Goal: Information Seeking & Learning: Check status

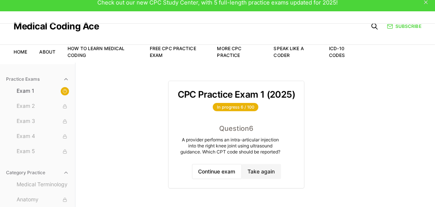
scroll to position [7, 0]
click at [224, 170] on button "Continue exam" at bounding box center [217, 171] width 50 height 15
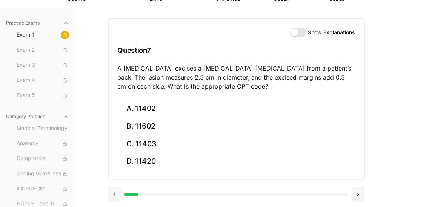
scroll to position [69, 0]
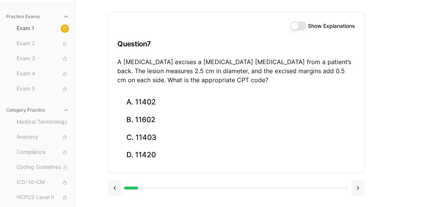
click at [299, 26] on button "Show Explanations" at bounding box center [298, 25] width 17 height 9
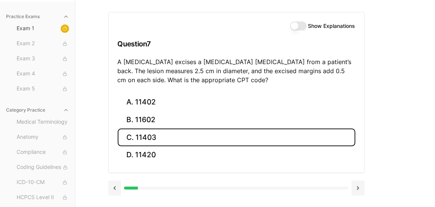
click at [217, 131] on button "C. 11403" at bounding box center [237, 138] width 238 height 18
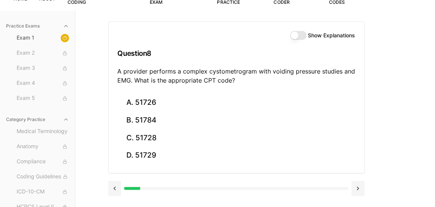
scroll to position [60, 0]
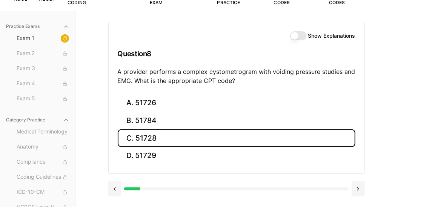
click at [177, 142] on button "C. 51728" at bounding box center [237, 138] width 238 height 18
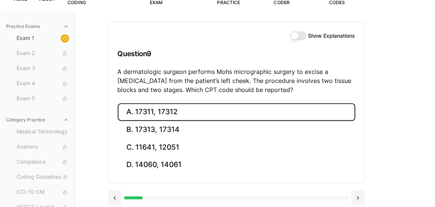
click at [199, 114] on button "A. 17311, 17312" at bounding box center [237, 112] width 238 height 18
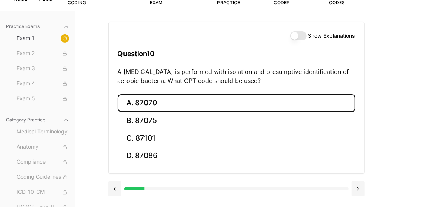
click at [179, 100] on button "A. 87070" at bounding box center [237, 103] width 238 height 18
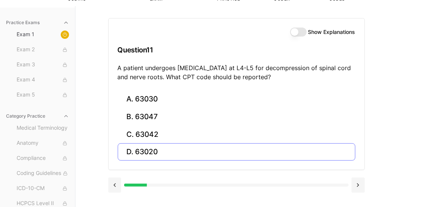
scroll to position [69, 0]
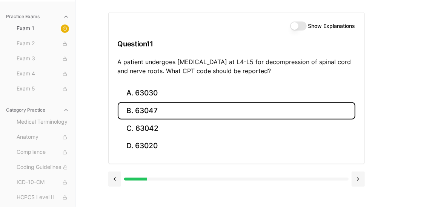
click at [207, 111] on button "B. 63047" at bounding box center [237, 111] width 238 height 18
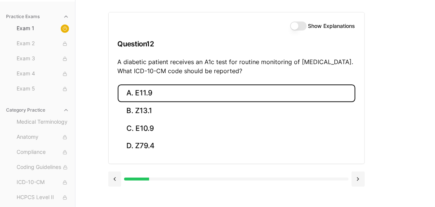
click at [181, 94] on button "A. E11.9" at bounding box center [237, 93] width 238 height 18
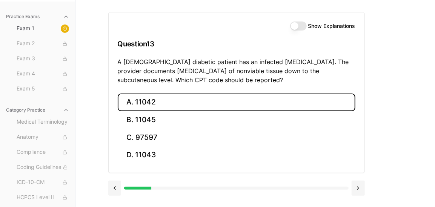
click at [168, 108] on button "A. 11042" at bounding box center [237, 103] width 238 height 18
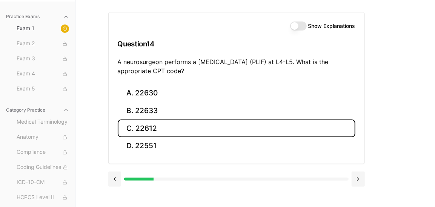
click at [197, 123] on button "C. 22612" at bounding box center [237, 129] width 238 height 18
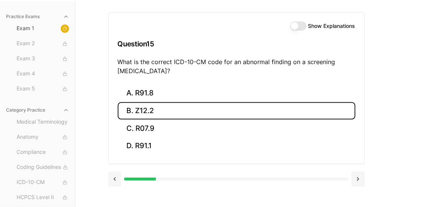
click at [180, 109] on button "B. Z12.2" at bounding box center [237, 111] width 238 height 18
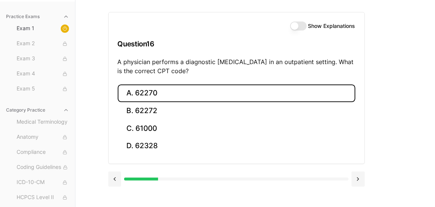
click at [166, 90] on button "A. 62270" at bounding box center [237, 93] width 238 height 18
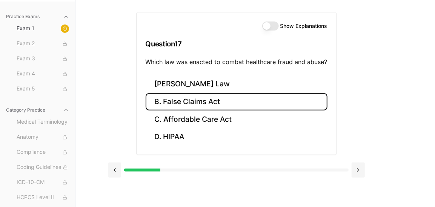
click at [224, 104] on button "B. False Claims Act" at bounding box center [237, 102] width 182 height 18
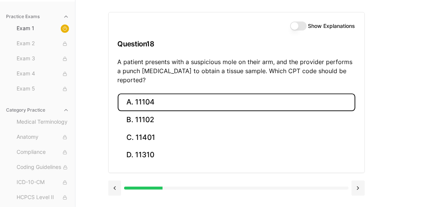
click at [224, 94] on button "A. 11104" at bounding box center [237, 103] width 238 height 18
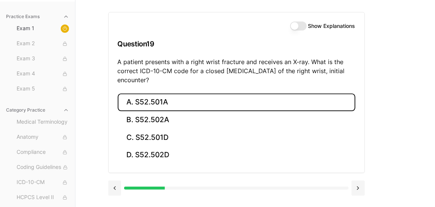
click at [189, 99] on button "A. S52.501A" at bounding box center [237, 103] width 238 height 18
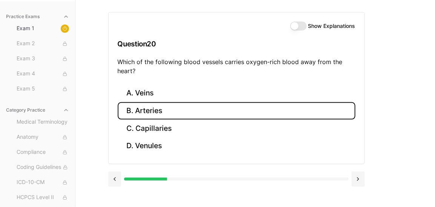
click at [224, 113] on button "B. Arteries" at bounding box center [237, 111] width 238 height 18
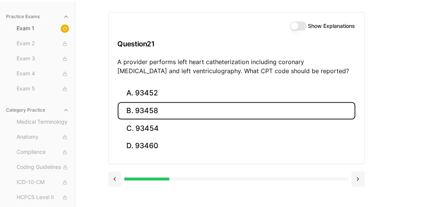
click at [157, 108] on button "B. 93458" at bounding box center [237, 111] width 238 height 18
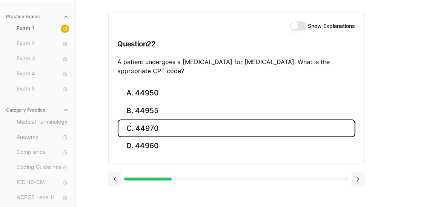
click at [174, 132] on button "C. 44970" at bounding box center [237, 129] width 238 height 18
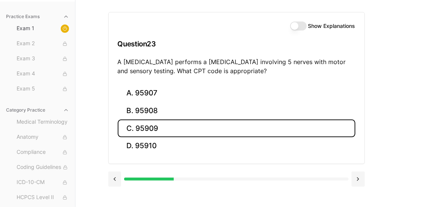
click at [247, 126] on button "C. 95909" at bounding box center [237, 129] width 238 height 18
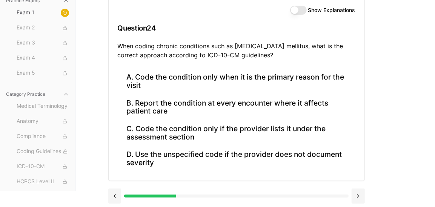
scroll to position [86, 0]
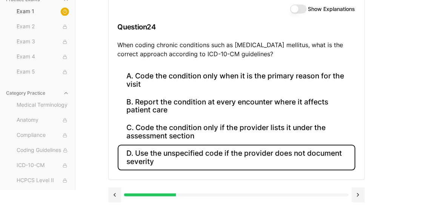
click at [235, 159] on button "D. Use the unspecified code if the provider does not document severity" at bounding box center [237, 158] width 238 height 26
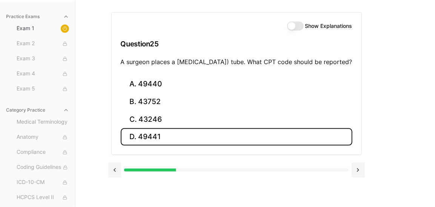
scroll to position [69, 0]
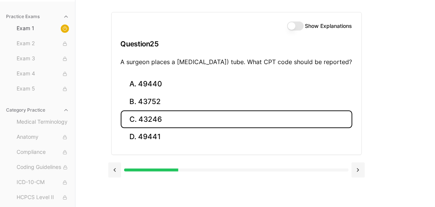
click at [200, 125] on button "C. 43246" at bounding box center [237, 120] width 232 height 18
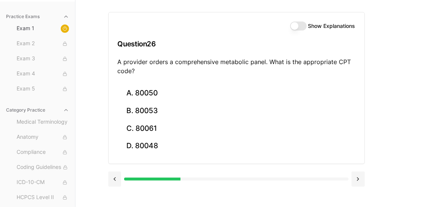
click at [132, 13] on div "Show Explanations Question 26 A provider orders a comprehensive metabolic panel…" at bounding box center [237, 48] width 256 height 72
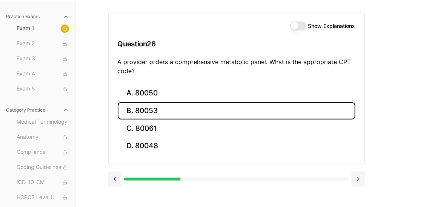
click at [154, 104] on button "B. 80053" at bounding box center [237, 111] width 238 height 18
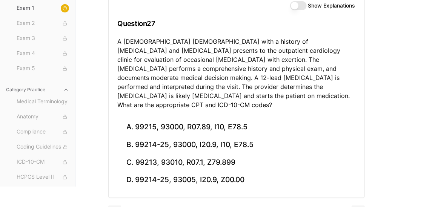
scroll to position [91, 0]
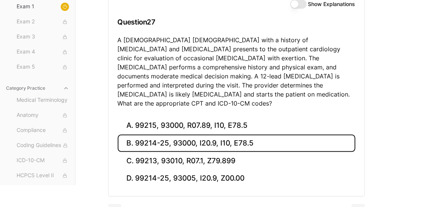
click at [267, 135] on button "B. 99214-25, 93000, I20.9, I10, E78.5" at bounding box center [237, 144] width 238 height 18
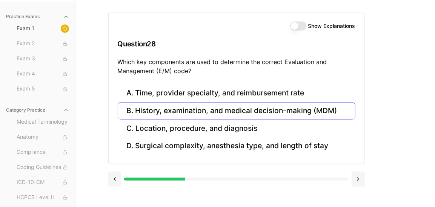
scroll to position [69, 0]
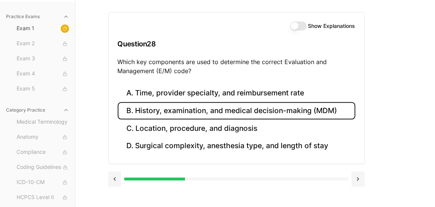
click at [194, 111] on button "B. History, examination, and medical decision-making (MDM)" at bounding box center [237, 111] width 238 height 18
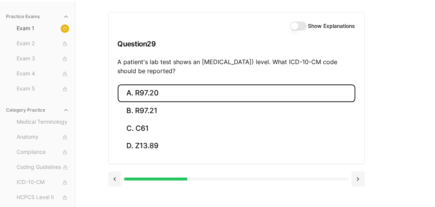
click at [206, 90] on button "A. R97.20" at bounding box center [237, 93] width 238 height 18
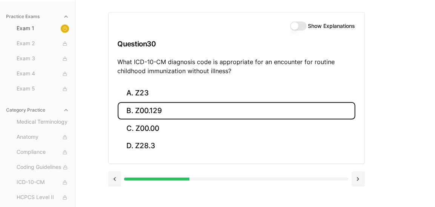
click at [171, 106] on button "B. Z00.129" at bounding box center [237, 111] width 238 height 18
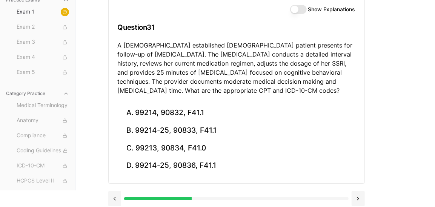
scroll to position [85, 0]
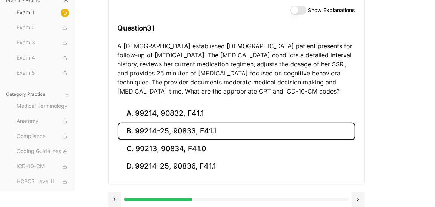
click at [230, 126] on button "B. 99214-25, 90833, F41.1" at bounding box center [237, 132] width 238 height 18
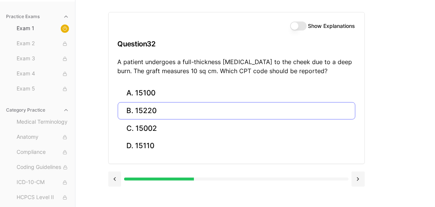
scroll to position [69, 0]
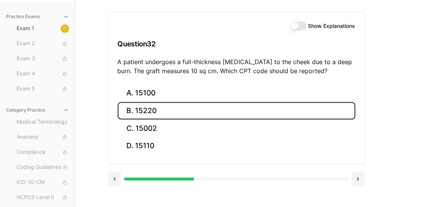
click at [212, 111] on button "B. 15220" at bounding box center [237, 111] width 238 height 18
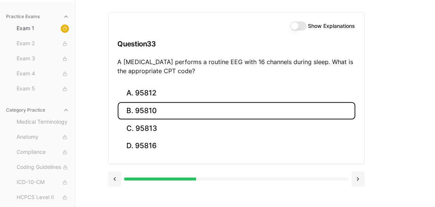
click at [209, 104] on button "B. 95810" at bounding box center [237, 111] width 238 height 18
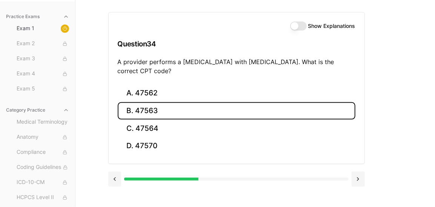
click at [183, 107] on button "B. 47563" at bounding box center [237, 111] width 238 height 18
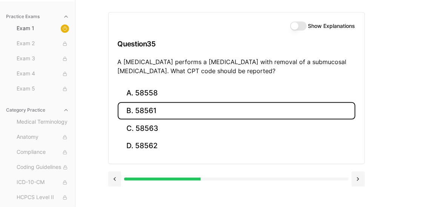
click at [135, 114] on button "B. 58561" at bounding box center [237, 111] width 238 height 18
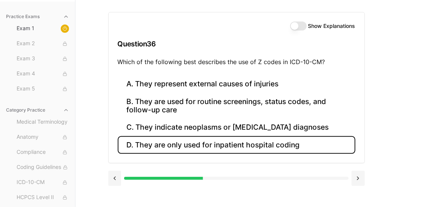
click at [214, 144] on button "D. They are only used for inpatient hospital coding" at bounding box center [237, 145] width 238 height 18
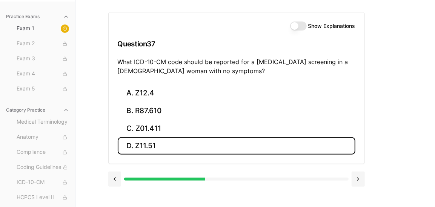
click at [193, 148] on button "D. Z11.51" at bounding box center [237, 146] width 238 height 18
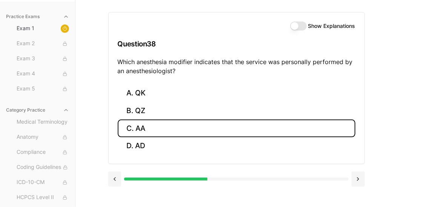
click at [160, 135] on button "C. AA" at bounding box center [237, 129] width 238 height 18
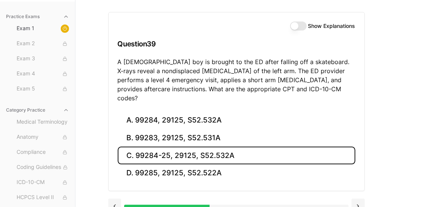
click at [258, 147] on button "C. 99284-25, 29125, S52.532A" at bounding box center [237, 156] width 238 height 18
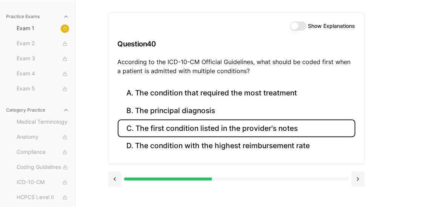
click at [257, 129] on button "C. The first condition listed in the provider's notes" at bounding box center [237, 129] width 238 height 18
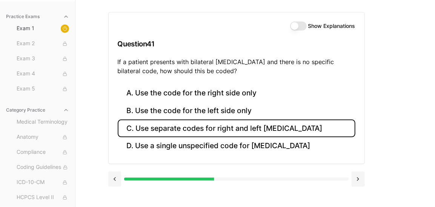
click at [220, 129] on button "C. Use separate codes for right and left [MEDICAL_DATA]" at bounding box center [237, 129] width 238 height 18
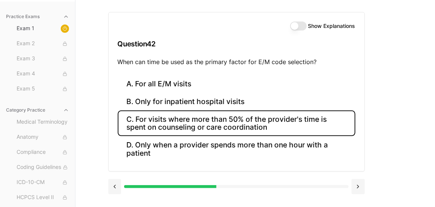
click at [195, 118] on button "C. For visits where more than 50% of the provider's time is spent on counseling…" at bounding box center [237, 124] width 238 height 26
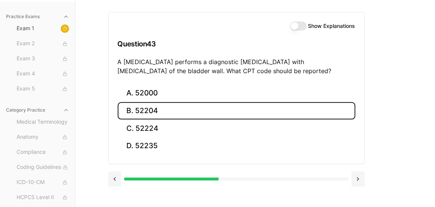
click at [175, 109] on button "B. 52204" at bounding box center [237, 111] width 238 height 18
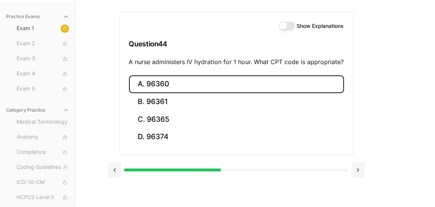
click at [176, 84] on button "A. 96360" at bounding box center [236, 84] width 215 height 18
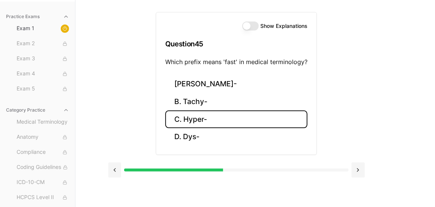
click at [218, 114] on button "C. Hyper-" at bounding box center [236, 120] width 142 height 18
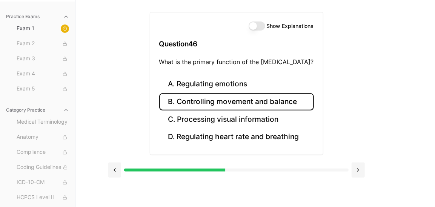
click at [257, 99] on button "B. Controlling movement and balance" at bounding box center [236, 102] width 155 height 18
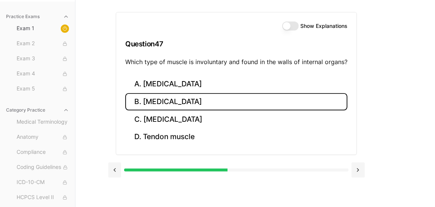
click at [210, 104] on button "B. [MEDICAL_DATA]" at bounding box center [236, 102] width 222 height 18
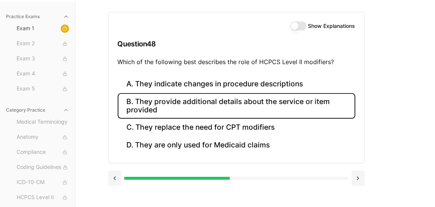
click at [179, 103] on button "B. They provide additional details about the service or item provided" at bounding box center [237, 106] width 238 height 26
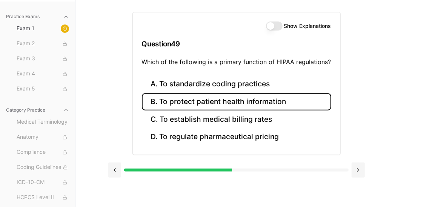
click at [217, 104] on button "B. To protect patient health information" at bounding box center [236, 102] width 189 height 18
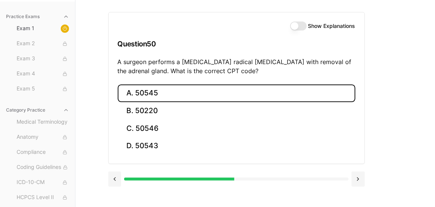
click at [167, 90] on button "A. 50545" at bounding box center [237, 93] width 238 height 18
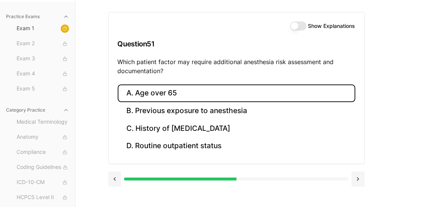
click at [160, 94] on button "A. Age over 65" at bounding box center [237, 93] width 238 height 18
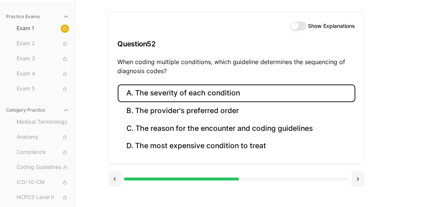
click at [184, 89] on button "A. The severity of each condition" at bounding box center [237, 93] width 238 height 18
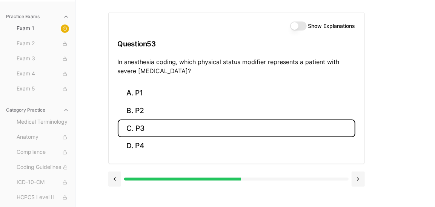
click at [158, 129] on button "C. P3" at bounding box center [237, 129] width 238 height 18
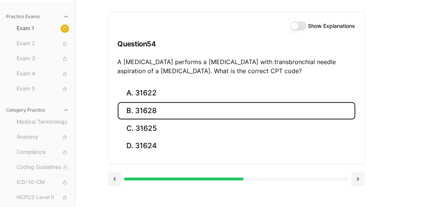
click at [212, 110] on button "B. 31628" at bounding box center [237, 111] width 238 height 18
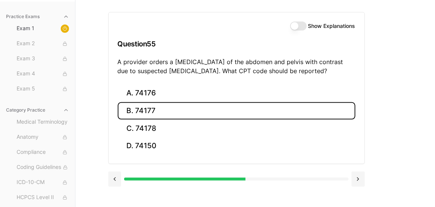
click at [186, 111] on button "B. 74177" at bounding box center [237, 111] width 238 height 18
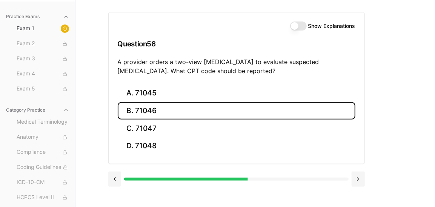
click at [166, 111] on button "B. 71046" at bounding box center [237, 111] width 238 height 18
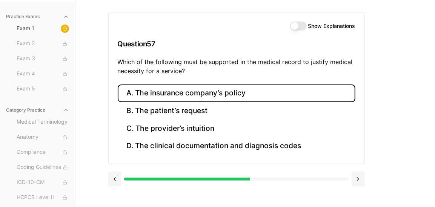
click at [221, 97] on button "A. The insurance company’s policy" at bounding box center [237, 93] width 238 height 18
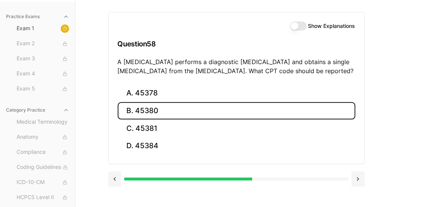
click at [200, 107] on button "B. 45380" at bounding box center [237, 111] width 238 height 18
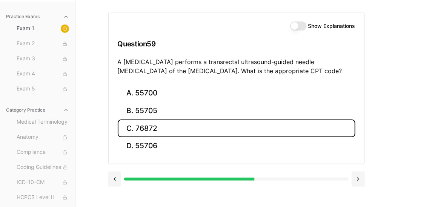
click at [177, 130] on button "C. 76872" at bounding box center [237, 129] width 238 height 18
click at [160, 129] on button "C. 70553" at bounding box center [237, 129] width 238 height 18
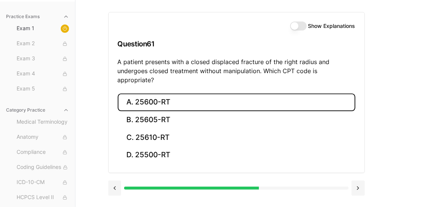
click at [180, 94] on button "A. 25600-RT" at bounding box center [237, 103] width 238 height 18
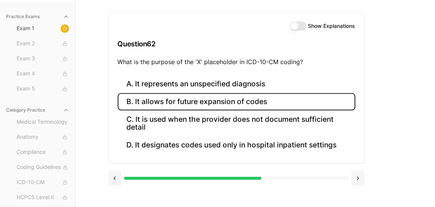
click at [221, 106] on button "B. It allows for future expansion of codes" at bounding box center [237, 102] width 238 height 18
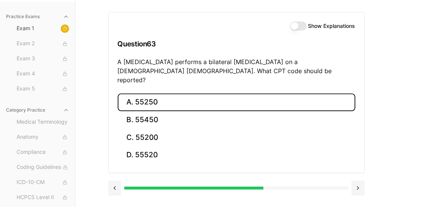
click at [150, 94] on button "A. 55250" at bounding box center [237, 103] width 238 height 18
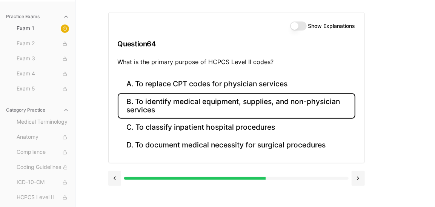
click at [217, 105] on button "B. To identify medical equipment, supplies, and non-physician services" at bounding box center [237, 106] width 238 height 26
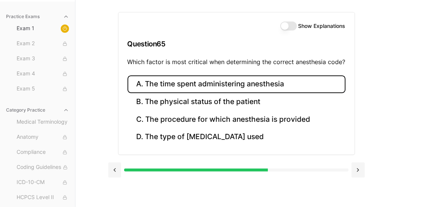
click at [218, 84] on button "A. The time spent administering anesthesia" at bounding box center [236, 84] width 218 height 18
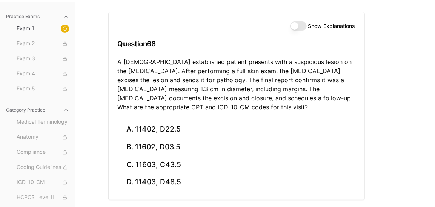
click at [154, 22] on div "Show Explanations" at bounding box center [237, 25] width 238 height 9
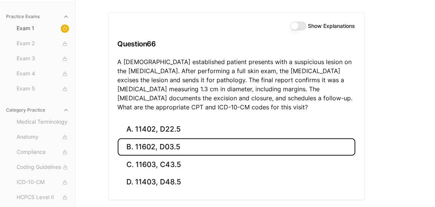
click at [195, 149] on button "B. 11602, D03.5" at bounding box center [237, 147] width 238 height 18
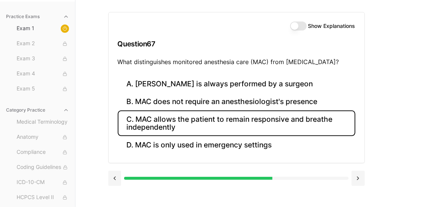
click at [276, 116] on button "C. MAC allows the patient to remain responsive and breathe independently" at bounding box center [237, 124] width 238 height 26
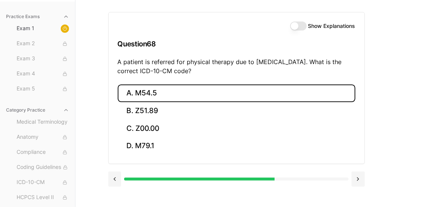
click at [175, 98] on button "A. M54.5" at bounding box center [237, 93] width 238 height 18
click at [190, 94] on button "A. 25260" at bounding box center [237, 93] width 238 height 18
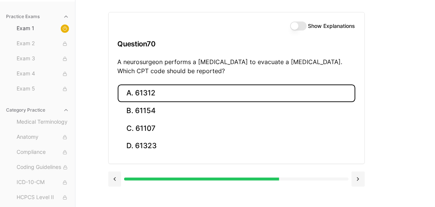
click at [163, 95] on button "A. 61312" at bounding box center [237, 93] width 238 height 18
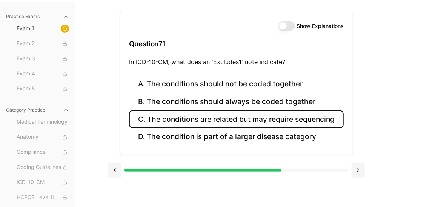
click at [248, 119] on button "C. The conditions are related but may require sequencing" at bounding box center [236, 120] width 215 height 18
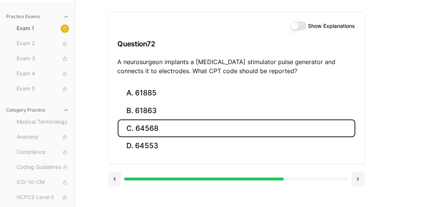
click at [174, 126] on button "C. 64568" at bounding box center [237, 129] width 238 height 18
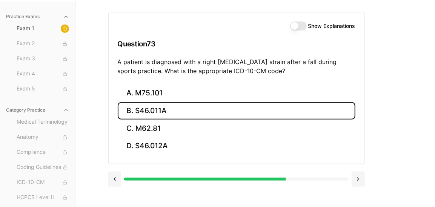
click at [157, 113] on button "B. S46.011A" at bounding box center [237, 111] width 238 height 18
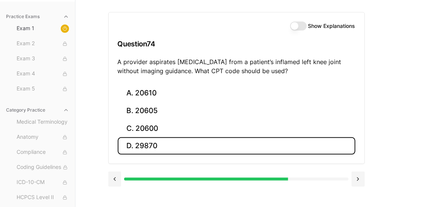
click at [215, 144] on button "D. 29870" at bounding box center [237, 146] width 238 height 18
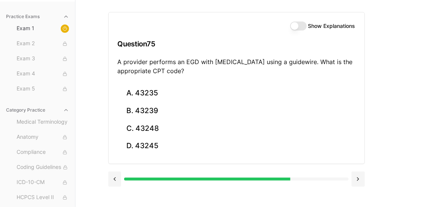
click at [191, 35] on h3 "Question 75" at bounding box center [237, 44] width 238 height 22
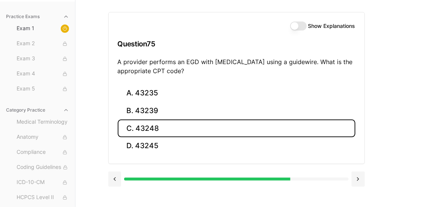
click at [186, 129] on button "C. 43248" at bounding box center [237, 129] width 238 height 18
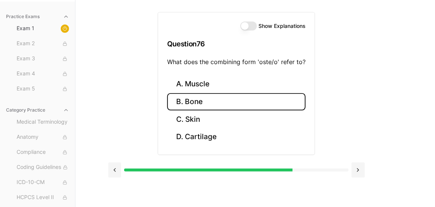
click at [232, 107] on button "B. Bone" at bounding box center [236, 102] width 138 height 18
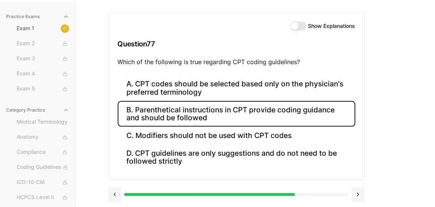
click at [285, 108] on button "B. Parenthetical instructions in CPT provide coding guidance and should be foll…" at bounding box center [237, 114] width 238 height 26
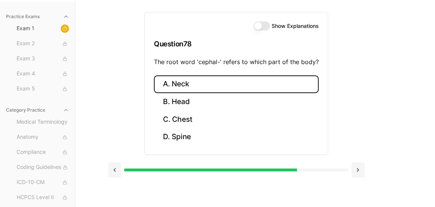
click at [210, 78] on button "A. Neck" at bounding box center [236, 84] width 165 height 18
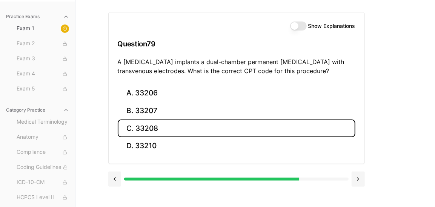
click at [206, 124] on button "C. 33208" at bounding box center [237, 129] width 238 height 18
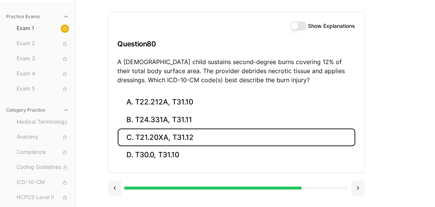
click at [214, 138] on button "C. T21.20XA, T31.12" at bounding box center [237, 138] width 238 height 18
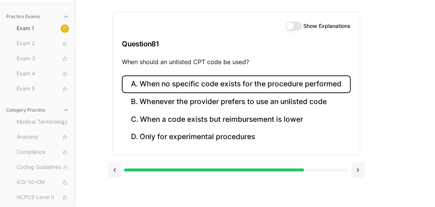
click at [200, 78] on button "A. When no specific code exists for the procedure performed" at bounding box center [236, 84] width 229 height 18
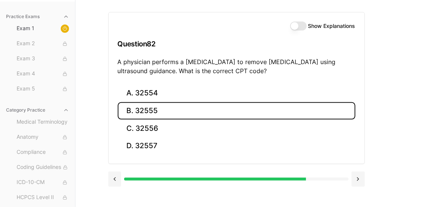
click at [154, 111] on button "B. 32555" at bounding box center [237, 111] width 238 height 18
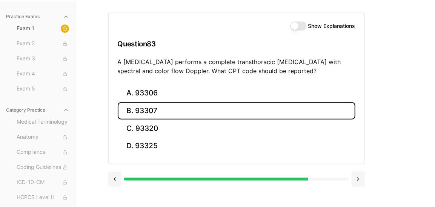
click at [195, 109] on button "B. 93307" at bounding box center [237, 111] width 238 height 18
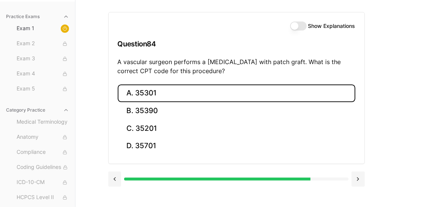
click at [214, 90] on button "A. 35301" at bounding box center [237, 93] width 238 height 18
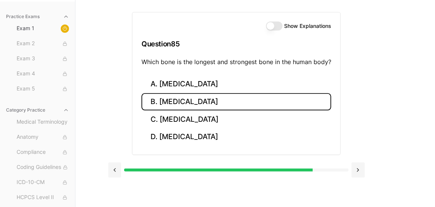
click at [207, 105] on button "B. [MEDICAL_DATA]" at bounding box center [236, 102] width 190 height 18
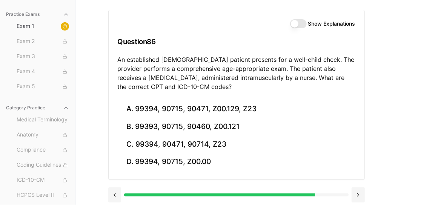
scroll to position [72, 0]
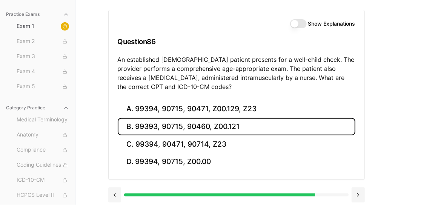
click at [198, 123] on button "B. 99393, 90715, 90460, Z00.121" at bounding box center [237, 127] width 238 height 18
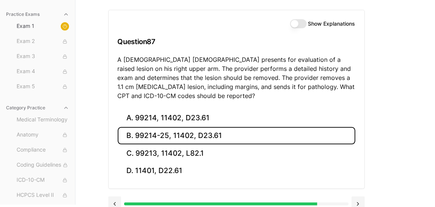
click at [241, 134] on button "B. 99214-25, 11402, D23.61" at bounding box center [237, 136] width 238 height 18
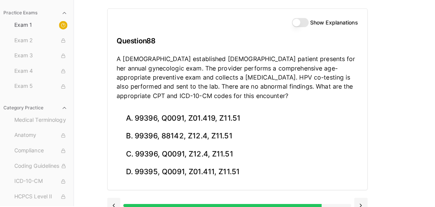
scroll to position [81, 0]
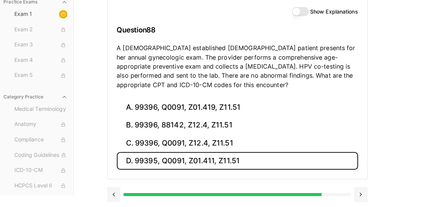
click at [217, 161] on button "D. 99395, Q0091, Z01.411, Z11.51" at bounding box center [237, 162] width 238 height 18
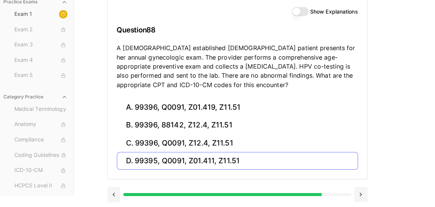
scroll to position [69, 0]
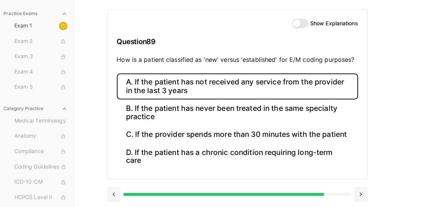
click at [204, 93] on button "A. If the patient has not received any service from the provider in the last 3 …" at bounding box center [237, 88] width 238 height 26
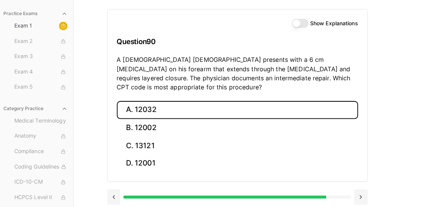
click at [206, 106] on button "A. 12032" at bounding box center [237, 112] width 238 height 18
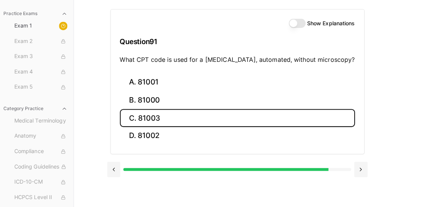
click at [176, 118] on button "C. 81003" at bounding box center [237, 120] width 232 height 18
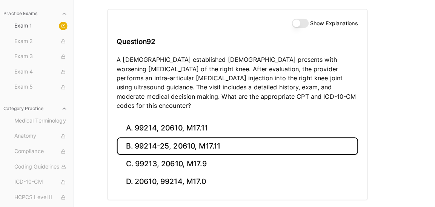
click at [229, 138] on button "B. 99214-25, 20610, M17.11" at bounding box center [237, 147] width 238 height 18
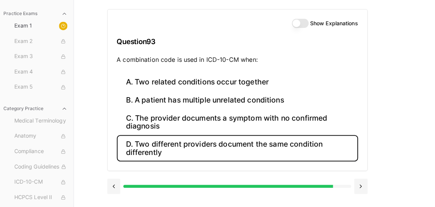
click at [225, 153] on button "D. Two different providers document the same condition differently" at bounding box center [237, 149] width 238 height 26
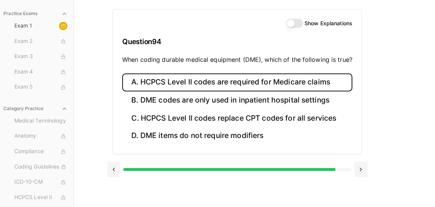
click at [205, 87] on button "A. HCPCS Level II codes are required for Medicare claims" at bounding box center [236, 84] width 227 height 18
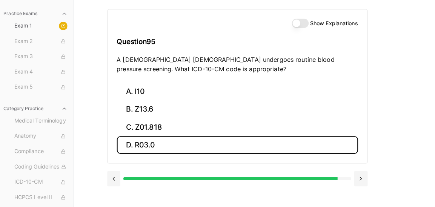
click at [192, 148] on button "D. R03.0" at bounding box center [237, 146] width 238 height 18
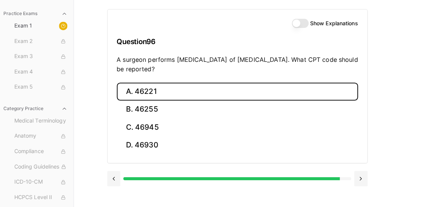
click at [209, 89] on button "A. 46221" at bounding box center [237, 93] width 238 height 18
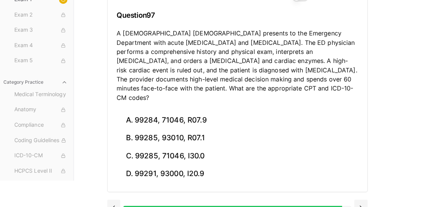
scroll to position [97, 0]
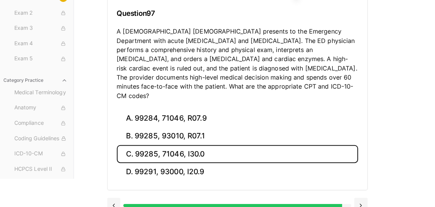
click at [226, 146] on button "C. 99285, 71046, I30.0" at bounding box center [237, 155] width 238 height 18
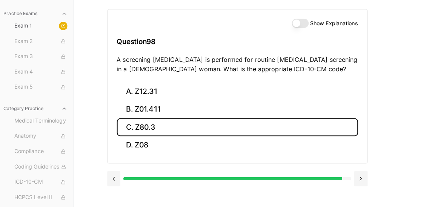
scroll to position [69, 0]
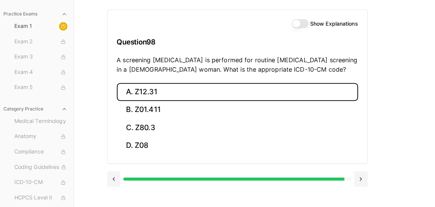
click at [198, 95] on button "A. Z12.31" at bounding box center [237, 93] width 238 height 18
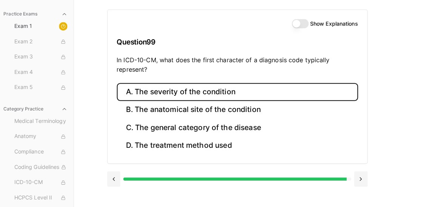
click at [227, 91] on button "A. The severity of the condition" at bounding box center [237, 93] width 238 height 18
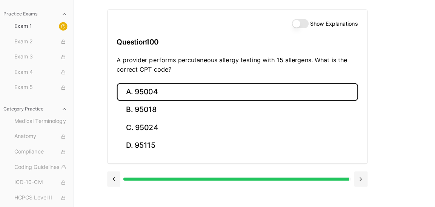
click at [189, 95] on button "A. 95004" at bounding box center [237, 93] width 238 height 18
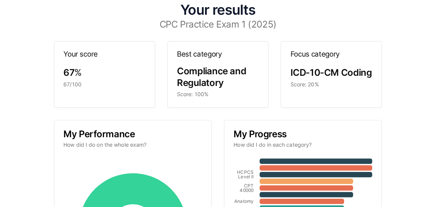
scroll to position [0, 0]
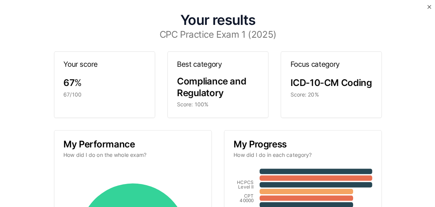
click at [239, 99] on div "Compliance and Regulatory" at bounding box center [217, 90] width 81 height 22
click at [356, 92] on div "Score: 20%" at bounding box center [329, 96] width 81 height 8
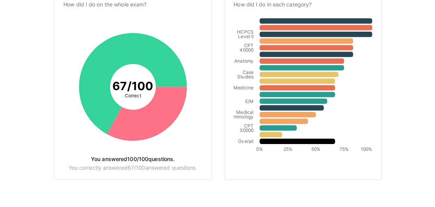
scroll to position [148, 0]
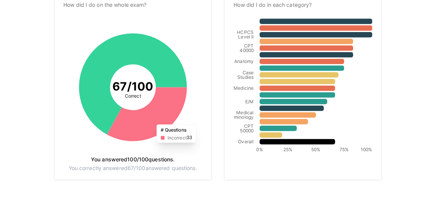
click at [163, 120] on icon at bounding box center [147, 115] width 79 height 53
click at [153, 103] on icon at bounding box center [147, 115] width 79 height 53
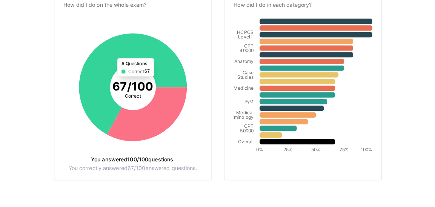
click at [172, 55] on icon at bounding box center [133, 86] width 106 height 100
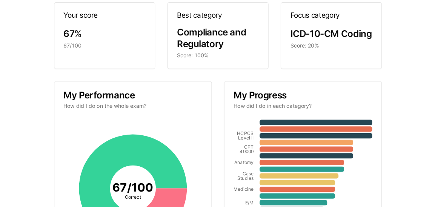
scroll to position [48, 0]
click at [179, 101] on div "My Performance How did I do on the whole exam?" at bounding box center [133, 101] width 155 height 37
click at [162, 130] on icon "67 / 100 Correct" at bounding box center [133, 188] width 137 height 137
click at [118, 97] on h3 "My Performance" at bounding box center [133, 96] width 137 height 9
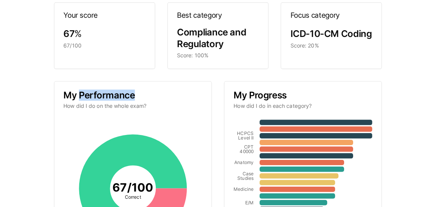
click at [118, 97] on h3 "My Performance" at bounding box center [133, 96] width 137 height 9
click at [170, 116] on div "My Performance How did I do on the whole exam?" at bounding box center [133, 101] width 155 height 37
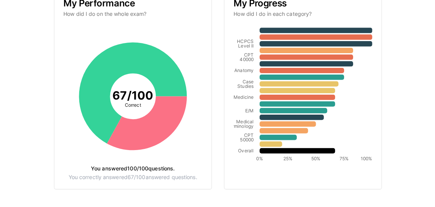
scroll to position [145, 0]
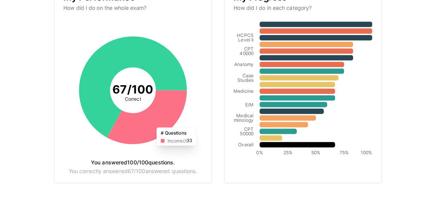
click at [152, 122] on icon at bounding box center [147, 118] width 79 height 53
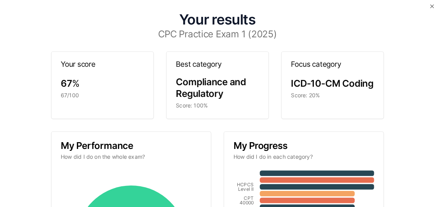
scroll to position [8, 0]
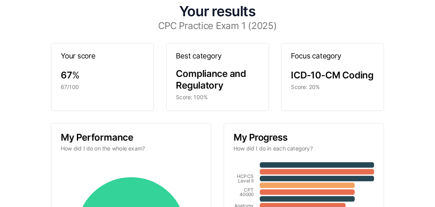
click at [292, 100] on div "Focus category ICD-10-CM Coding Score: 20%" at bounding box center [329, 78] width 100 height 66
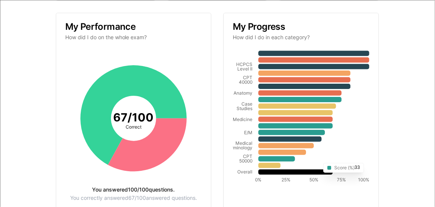
scroll to position [121, 0]
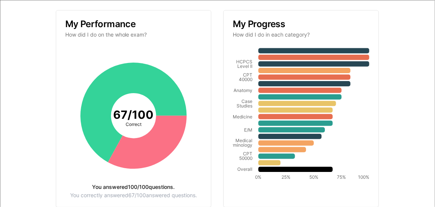
click at [302, 31] on p "How did I do in each category?" at bounding box center [301, 35] width 137 height 8
click at [316, 23] on h3 "My Progress" at bounding box center [301, 24] width 137 height 9
click at [281, 21] on h3 "My Progress" at bounding box center [301, 24] width 137 height 9
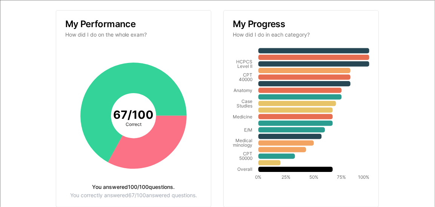
click at [281, 21] on h3 "My Progress" at bounding box center [301, 24] width 137 height 9
click at [327, 32] on p "How did I do in each category?" at bounding box center [301, 35] width 137 height 8
click at [210, 96] on div "67 / 100 Correct You answered 100 / 100 questions. You correctly answered 67 / …" at bounding box center [133, 127] width 155 height 159
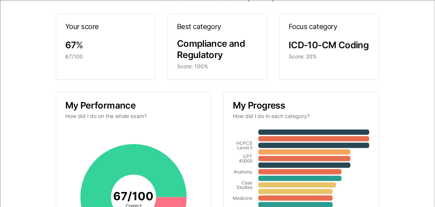
scroll to position [0, 0]
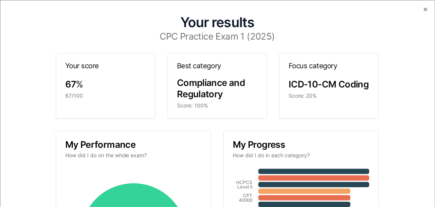
click at [252, 35] on h3 "CPC Practice Exam 1 (2025)" at bounding box center [217, 36] width 404 height 9
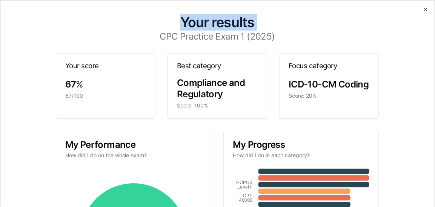
drag, startPoint x: 252, startPoint y: 35, endPoint x: 131, endPoint y: 26, distance: 121.8
click at [131, 26] on div "Your results CPC Practice Exam 1 (2025) Your score 67 % 67/100 Best category Co…" at bounding box center [217, 177] width 416 height 337
click at [131, 26] on h1 "Your results" at bounding box center [217, 22] width 404 height 14
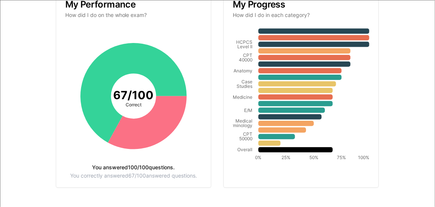
scroll to position [149, 0]
